Goal: Task Accomplishment & Management: Use online tool/utility

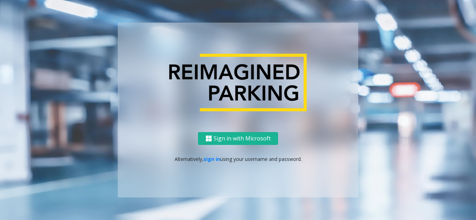
click at [208, 163] on p "Alternatively, sign in using your username and password." at bounding box center [238, 159] width 226 height 7
click at [214, 155] on div "Sign in with Microsoft Alternatively, sign in using your username and password." at bounding box center [238, 164] width 240 height 65
click at [212, 161] on link "sign in" at bounding box center [211, 159] width 17 height 7
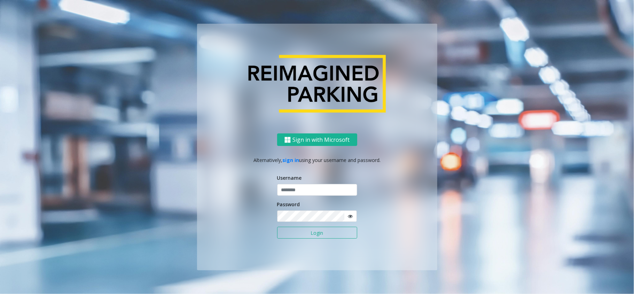
click at [289, 197] on form "Username Password Login" at bounding box center [317, 210] width 80 height 72
click at [291, 193] on input "text" at bounding box center [317, 190] width 80 height 12
type input "*****"
click at [277, 220] on button "Login" at bounding box center [317, 233] width 80 height 12
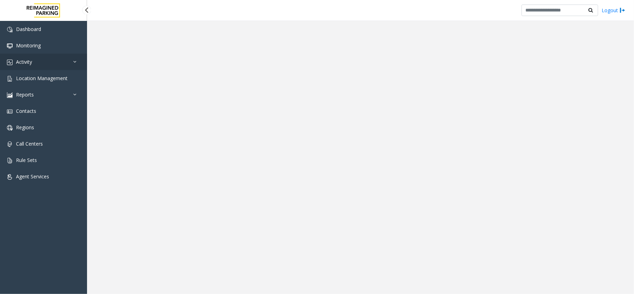
click at [23, 67] on link "Activity" at bounding box center [43, 62] width 87 height 16
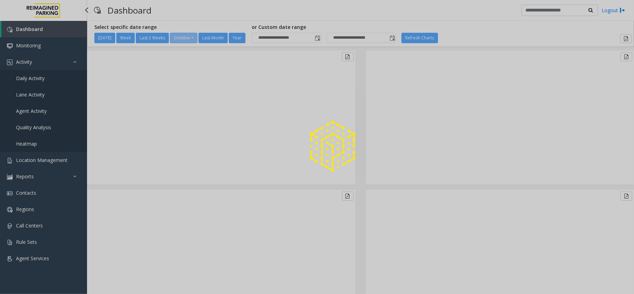
click at [28, 77] on div at bounding box center [317, 147] width 634 height 294
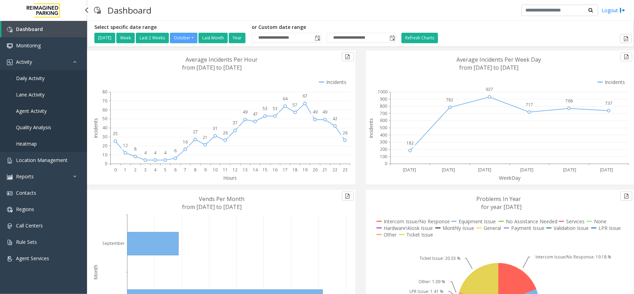
click at [16, 75] on span "Daily Activity" at bounding box center [30, 78] width 29 height 7
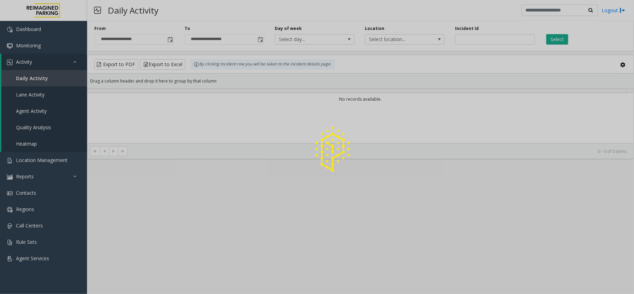
click at [18, 81] on div at bounding box center [317, 147] width 634 height 294
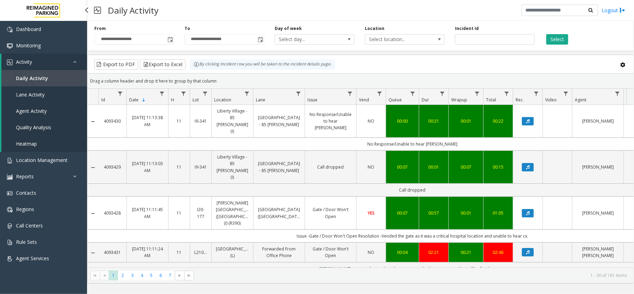
click at [20, 60] on span "Activity" at bounding box center [24, 61] width 16 height 7
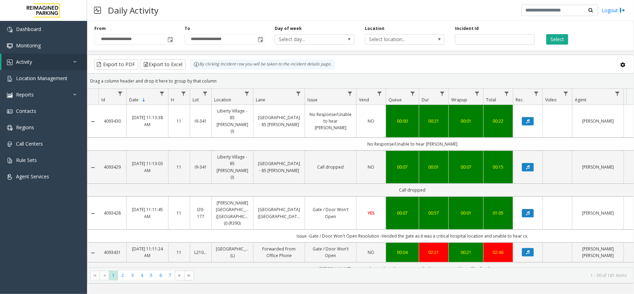
click at [247, 76] on div "Drag a column header and drop it here to group by that column" at bounding box center [360, 81] width 546 height 12
